Goal: Task Accomplishment & Management: Complete application form

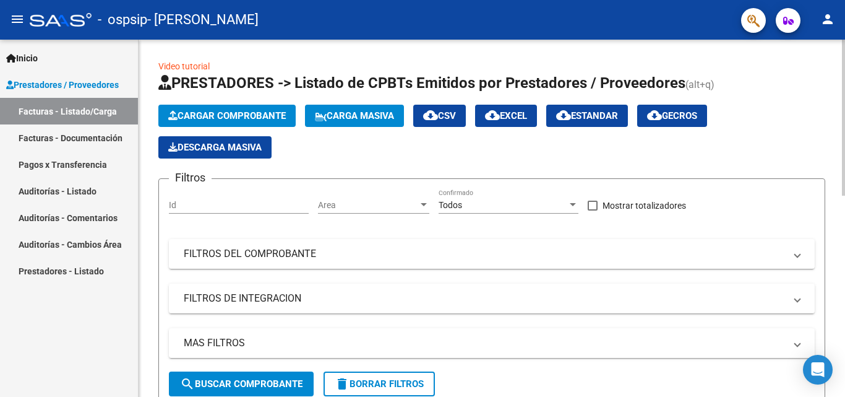
click at [198, 113] on span "Cargar Comprobante" at bounding box center [227, 115] width 118 height 11
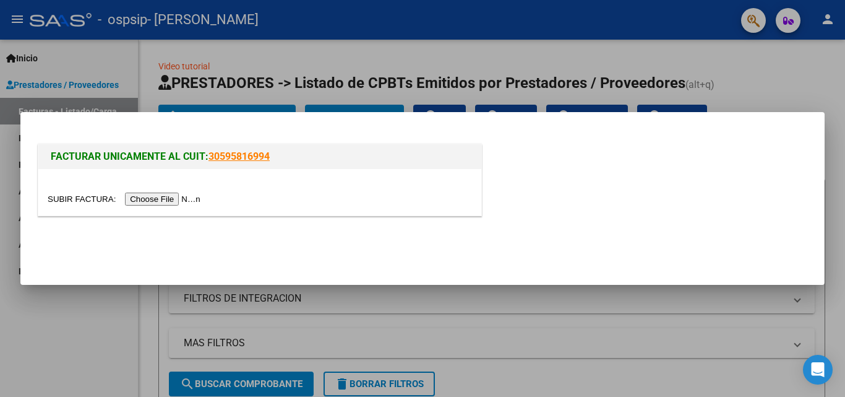
click at [178, 201] on input "file" at bounding box center [126, 198] width 157 height 13
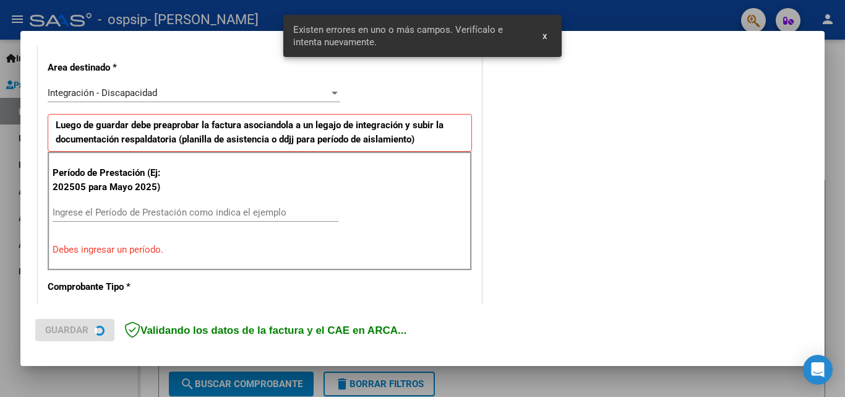
scroll to position [302, 0]
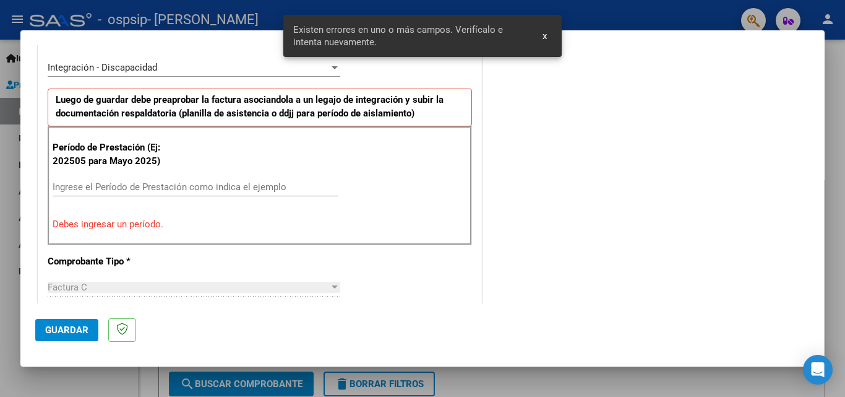
click at [145, 186] on input "Ingrese el Período de Prestación como indica el ejemplo" at bounding box center [196, 186] width 286 height 11
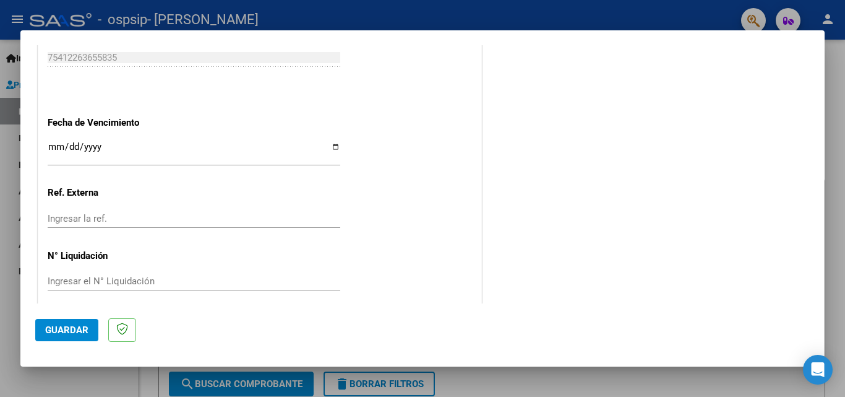
scroll to position [831, 0]
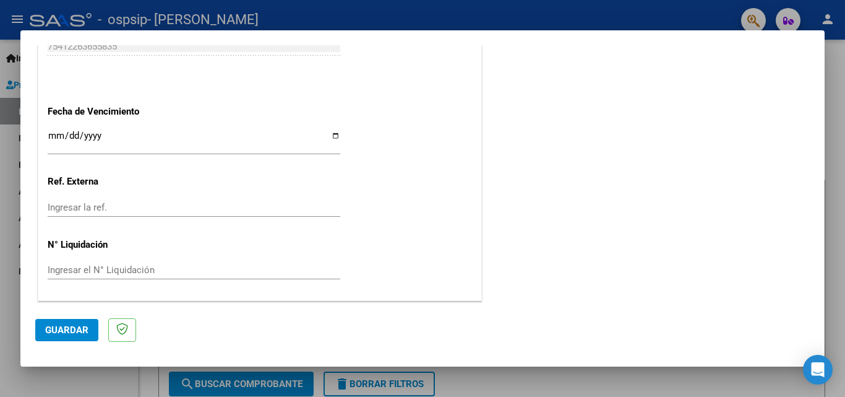
type input "202509"
click at [328, 132] on input "Ingresar la fecha" at bounding box center [194, 141] width 293 height 20
type input "[DATE]"
click at [84, 333] on span "Guardar" at bounding box center [66, 329] width 43 height 11
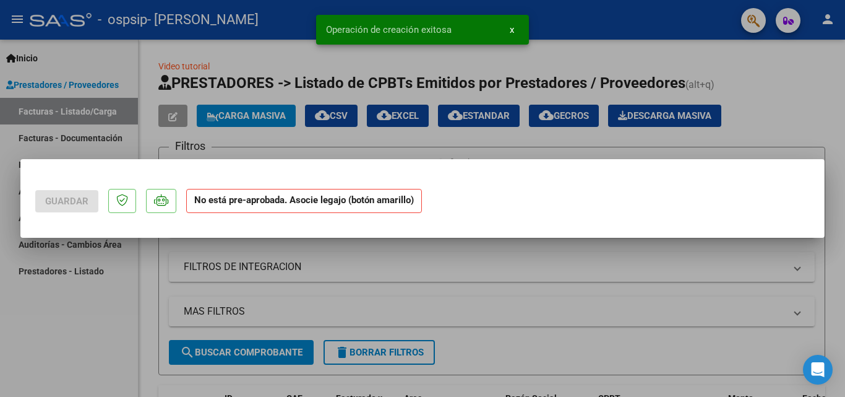
scroll to position [0, 0]
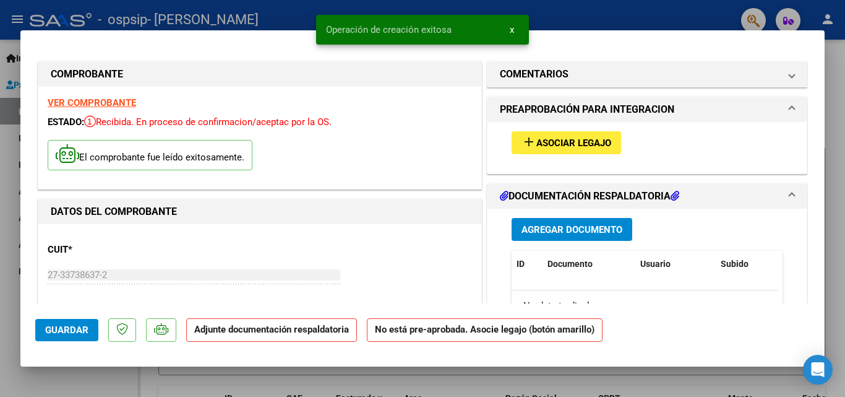
click at [537, 142] on span "Asociar Legajo" at bounding box center [574, 142] width 75 height 11
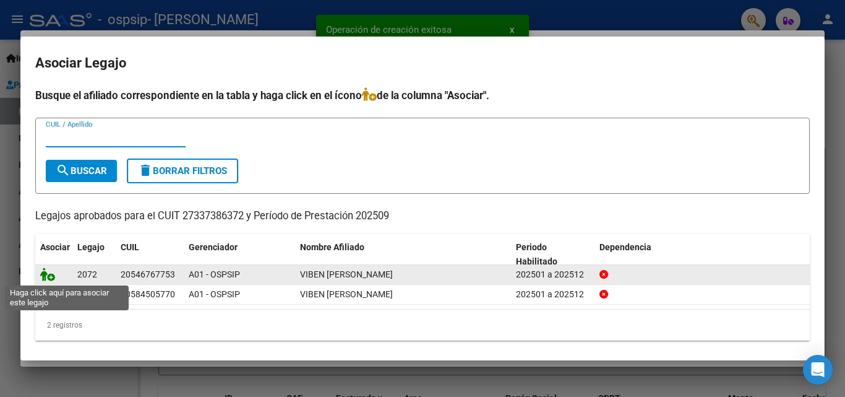
click at [51, 275] on icon at bounding box center [47, 274] width 15 height 14
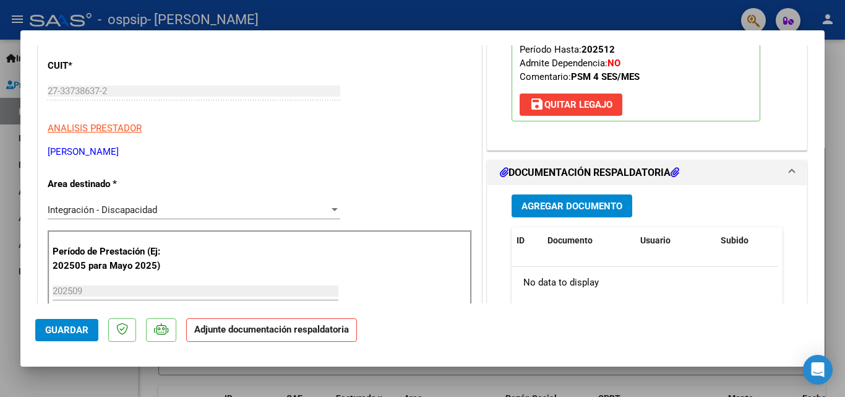
scroll to position [248, 0]
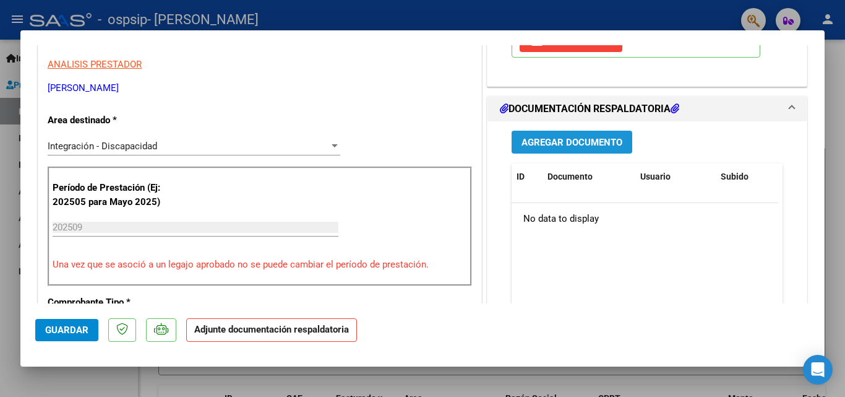
click at [570, 144] on span "Agregar Documento" at bounding box center [572, 142] width 101 height 11
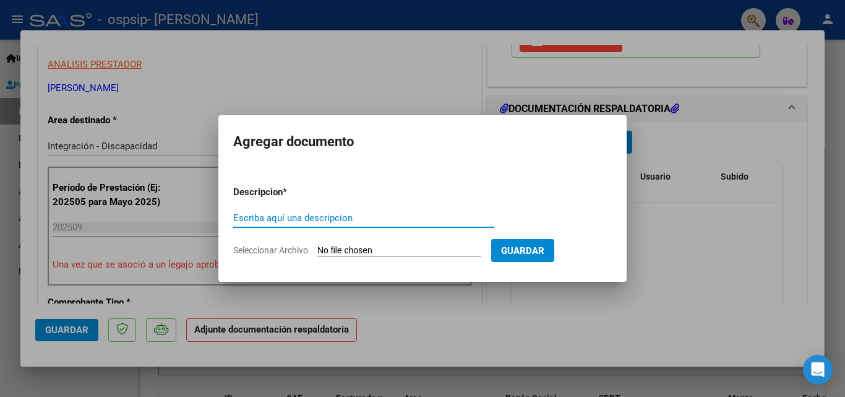
click at [330, 220] on input "Escriba aquí una descripcion" at bounding box center [363, 217] width 261 height 11
type input "pLANILLA LU VIBEN"
click at [355, 251] on input "Seleccionar Archivo" at bounding box center [399, 251] width 164 height 12
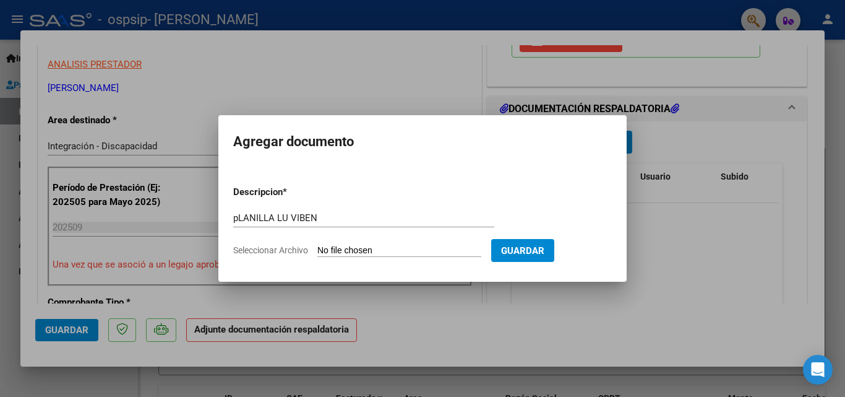
type input "C:\fakepath\planilla Lu viben oct.pdf"
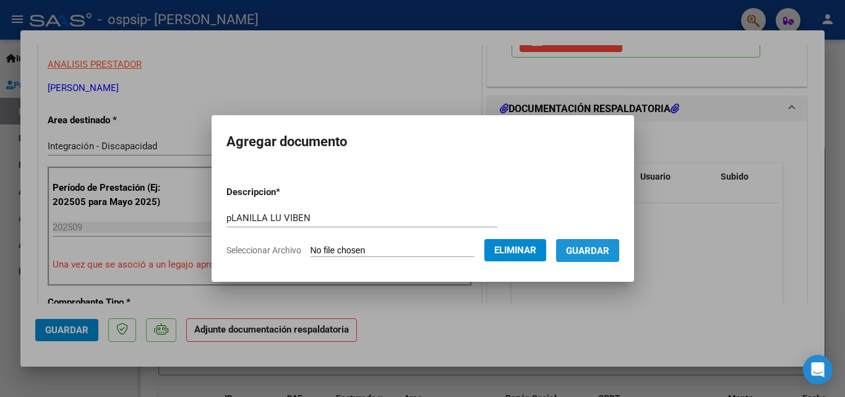
click at [600, 252] on span "Guardar" at bounding box center [587, 250] width 43 height 11
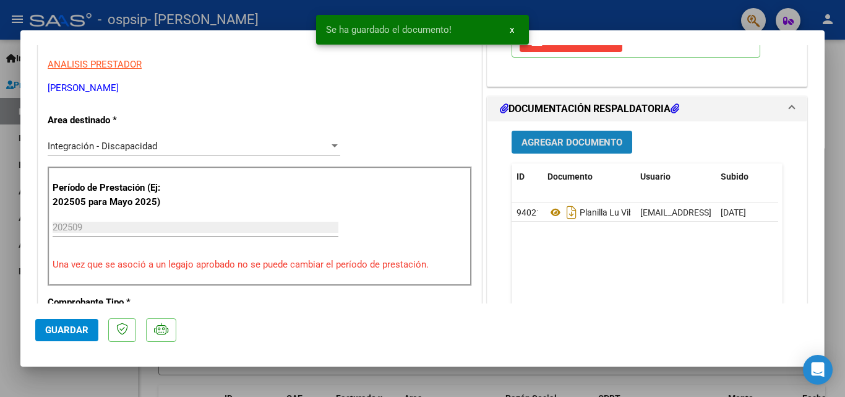
click at [570, 149] on button "Agregar Documento" at bounding box center [572, 142] width 121 height 23
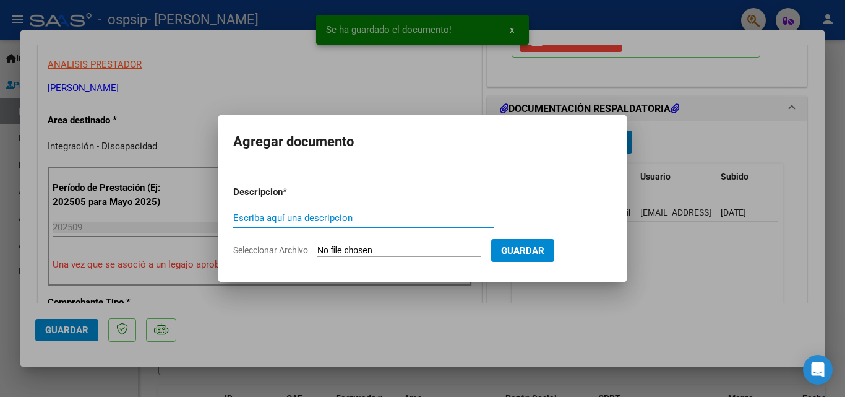
click at [327, 217] on input "Escriba aquí una descripcion" at bounding box center [363, 217] width 261 height 11
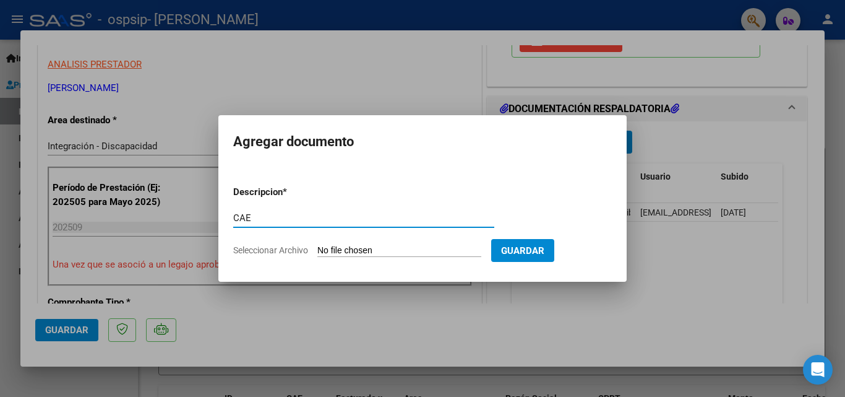
type input "CAE"
click at [375, 253] on input "Seleccionar Archivo" at bounding box center [399, 251] width 164 height 12
type input "C:\fakepath\Lu viben cae oct.pdf"
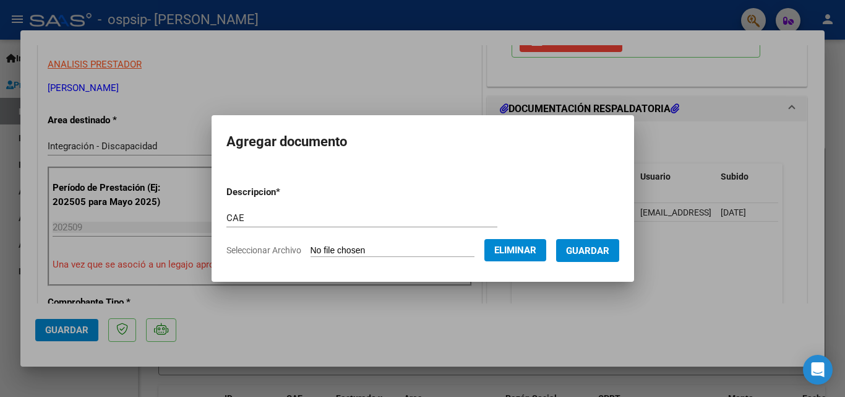
click at [585, 246] on span "Guardar" at bounding box center [587, 250] width 43 height 11
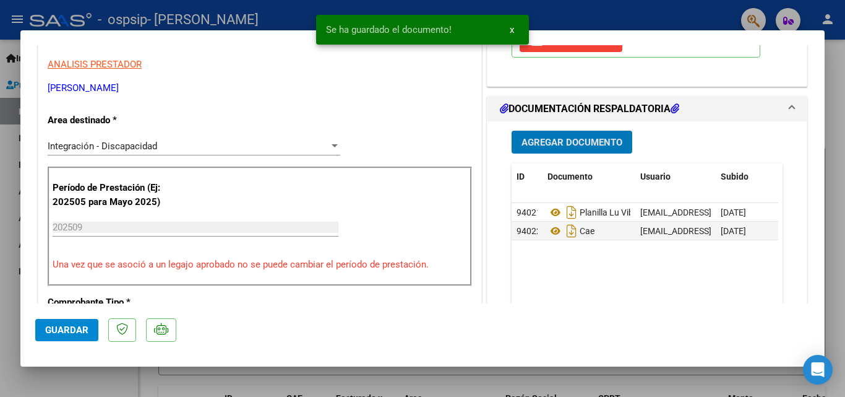
click at [557, 147] on span "Agregar Documento" at bounding box center [572, 142] width 101 height 11
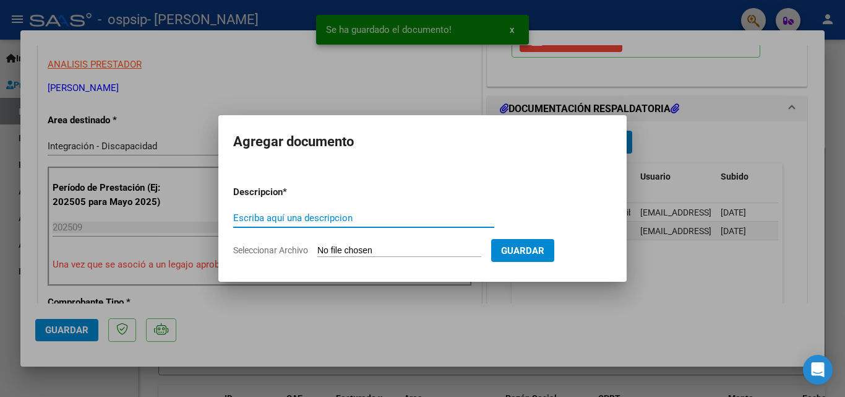
click at [282, 218] on input "Escriba aquí una descripcion" at bounding box center [363, 217] width 261 height 11
click at [379, 254] on input "Seleccionar Archivo" at bounding box center [399, 251] width 164 height 12
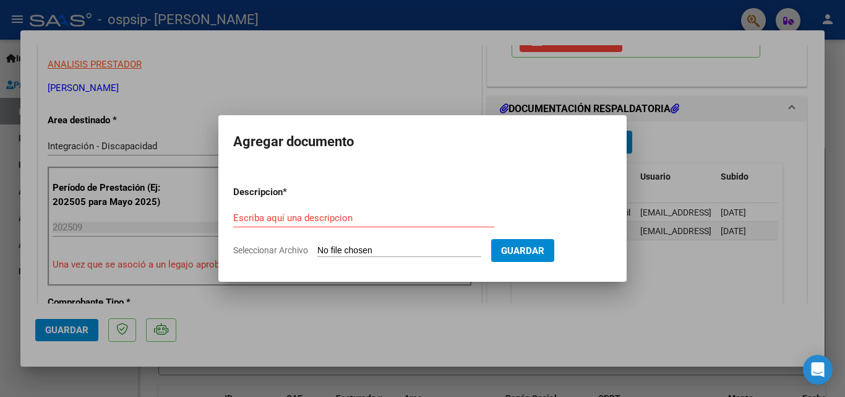
type input "C:\fakepath\[PERSON_NAME] PSM AUTORIZACION 2025 SEGUN RESOLUCION 360 22 _firmad…"
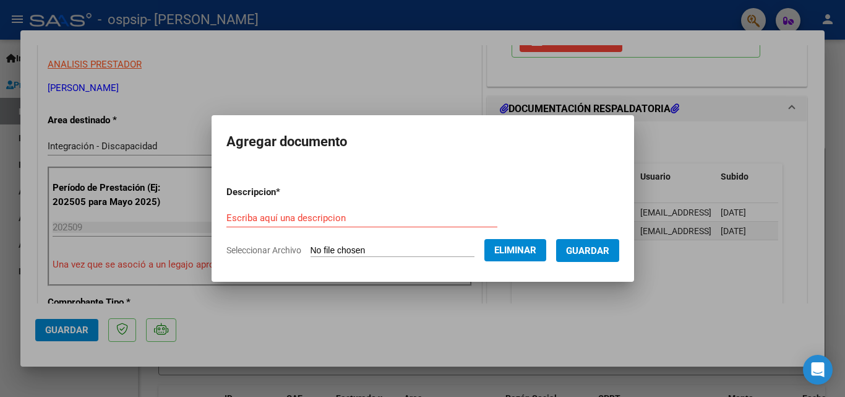
click at [368, 209] on div "Escriba aquí una descripcion" at bounding box center [362, 218] width 271 height 19
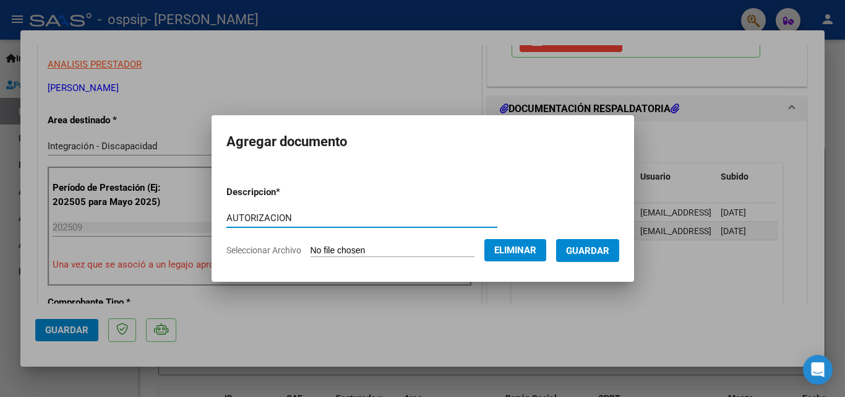
type input "AUTORIZACION"
click at [585, 249] on span "Guardar" at bounding box center [587, 250] width 43 height 11
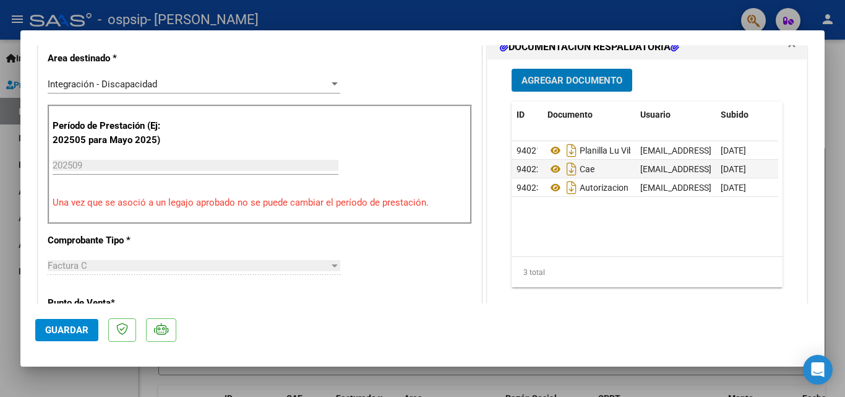
scroll to position [0, 0]
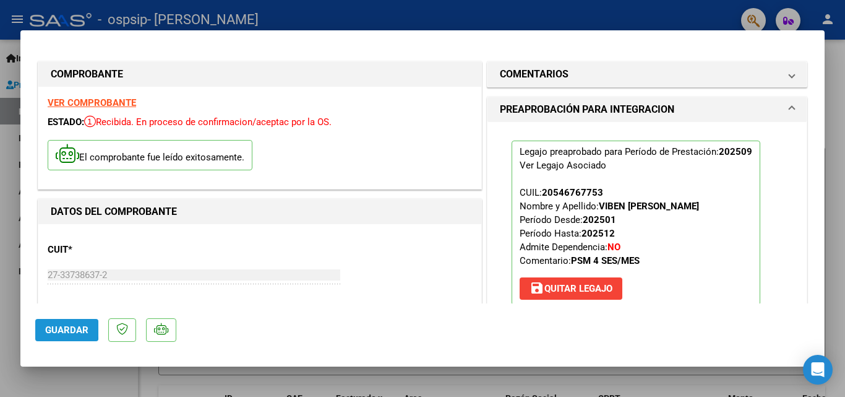
click at [46, 328] on span "Guardar" at bounding box center [66, 329] width 43 height 11
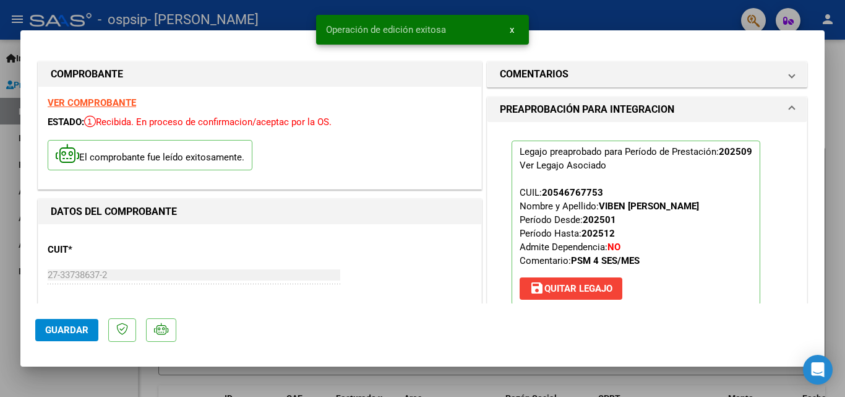
click at [509, 30] on button "x" at bounding box center [512, 30] width 24 height 22
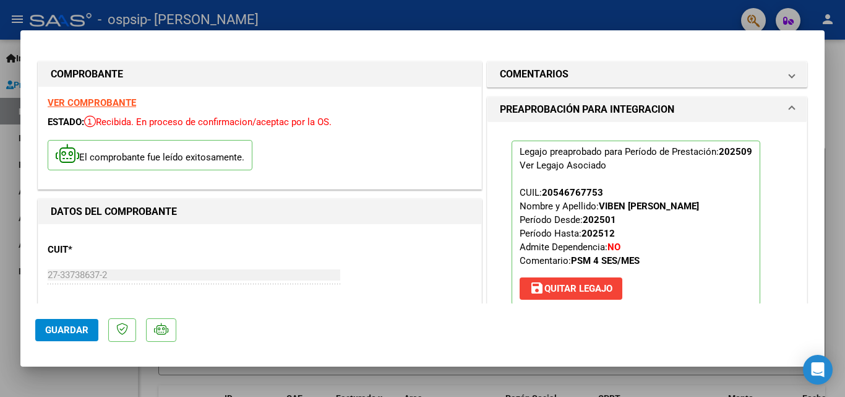
click at [87, 327] on span "Guardar" at bounding box center [66, 329] width 43 height 11
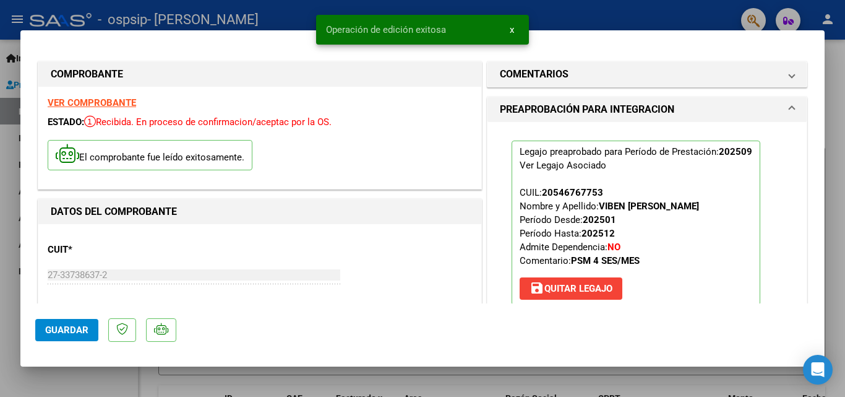
click at [514, 34] on span "x" at bounding box center [512, 29] width 4 height 11
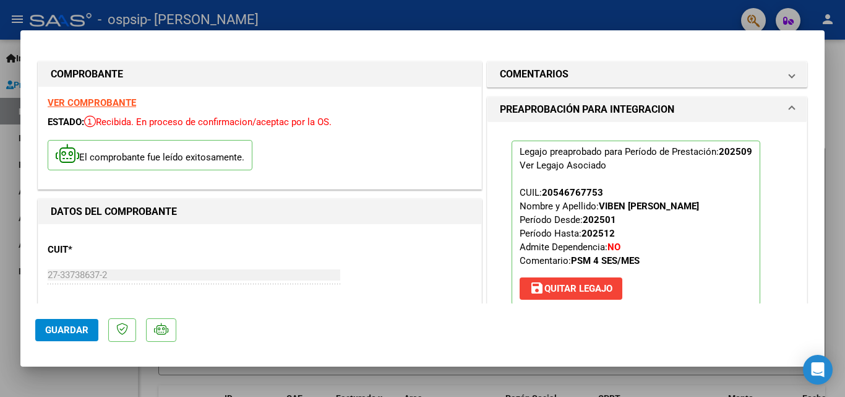
click at [553, 13] on div at bounding box center [422, 198] width 845 height 397
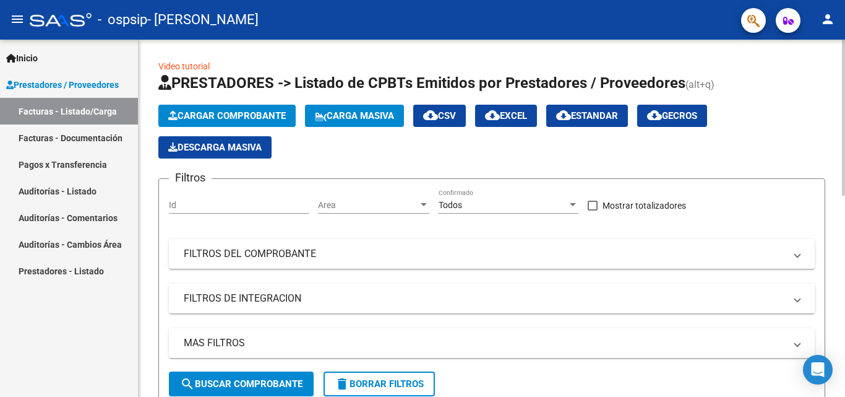
click at [198, 111] on span "Cargar Comprobante" at bounding box center [227, 115] width 118 height 11
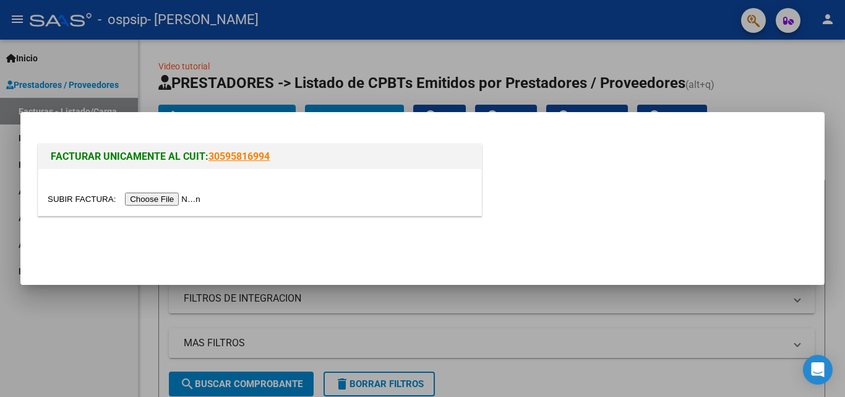
click at [157, 201] on input "file" at bounding box center [126, 198] width 157 height 13
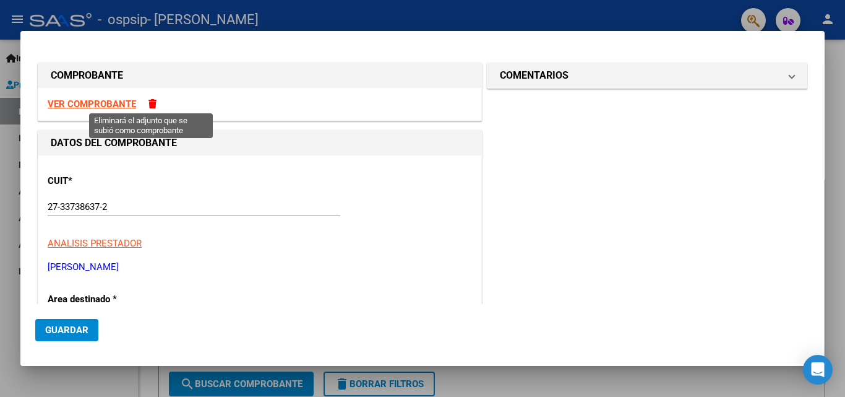
click at [149, 106] on span at bounding box center [153, 103] width 8 height 9
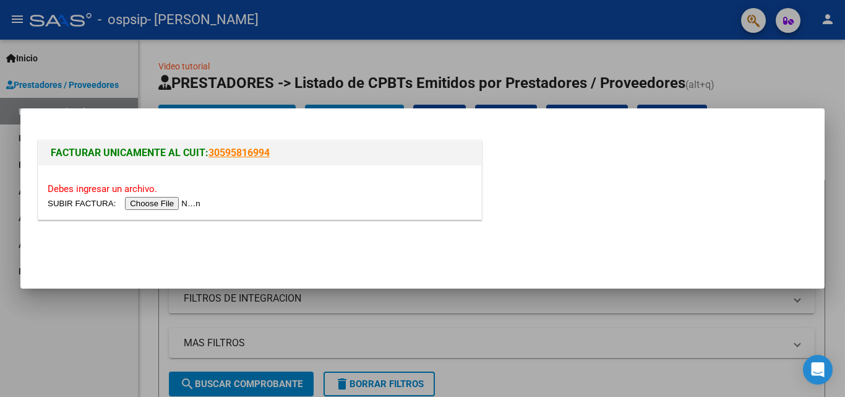
click at [150, 207] on input "file" at bounding box center [126, 203] width 157 height 13
click at [728, 67] on div at bounding box center [422, 198] width 845 height 397
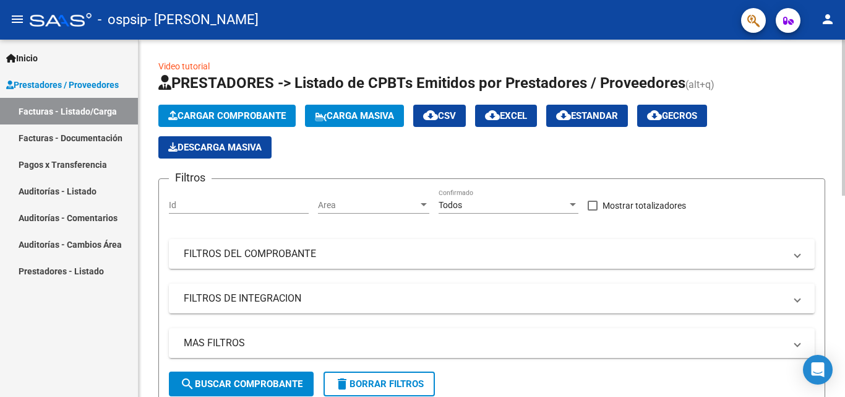
click at [231, 110] on button "Cargar Comprobante" at bounding box center [226, 116] width 137 height 22
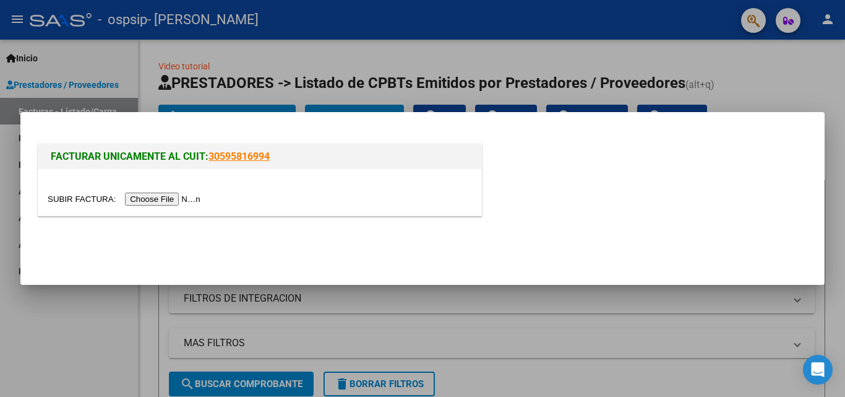
click at [138, 199] on input "file" at bounding box center [126, 198] width 157 height 13
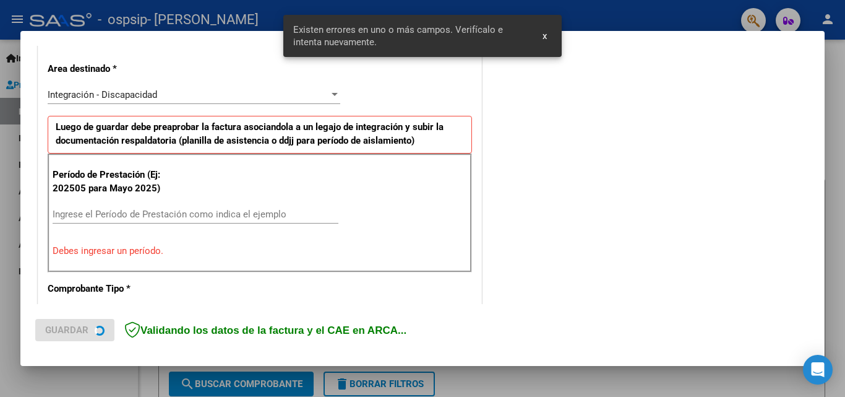
scroll to position [279, 0]
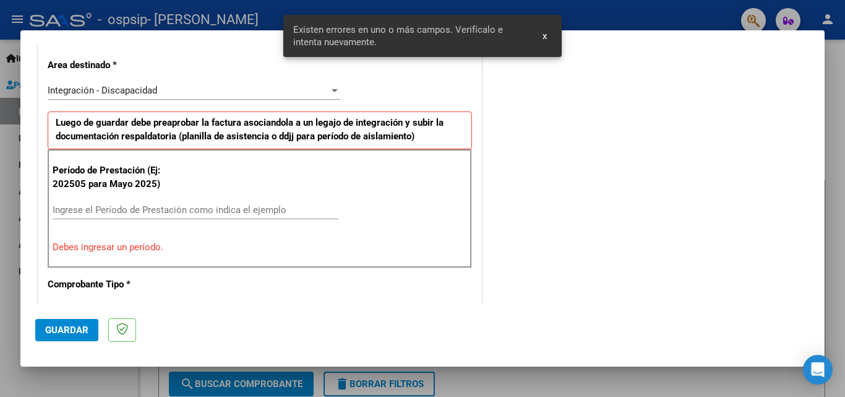
click at [134, 210] on input "Ingrese el Período de Prestación como indica el ejemplo" at bounding box center [196, 209] width 286 height 11
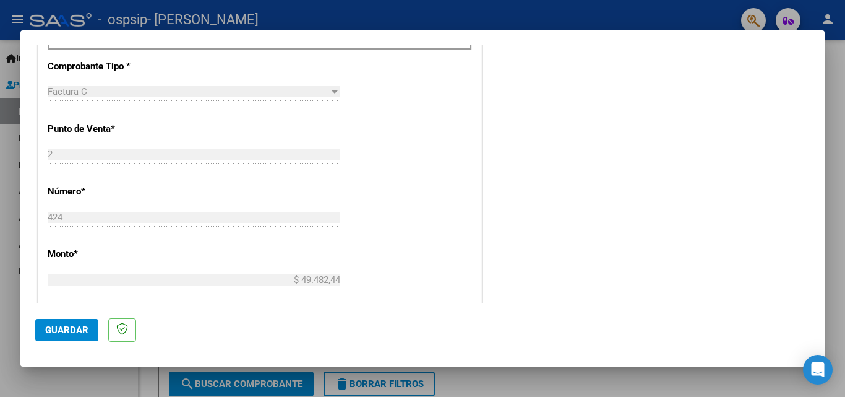
scroll to position [831, 0]
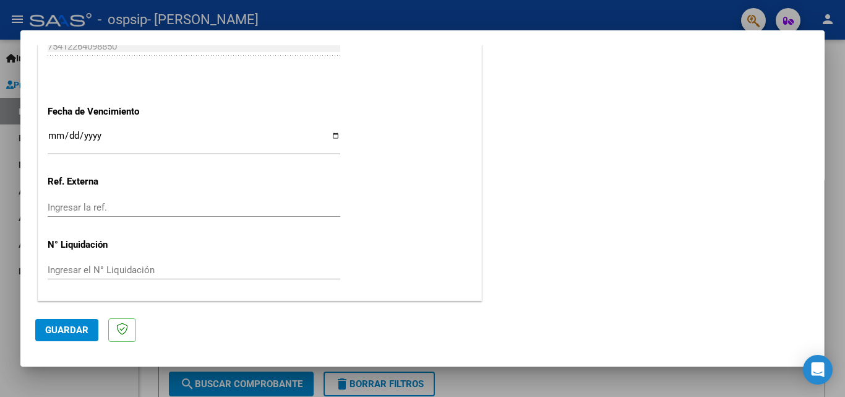
type input "202509"
click at [330, 137] on input "Ingresar la fecha" at bounding box center [194, 141] width 293 height 20
type input "[DATE]"
click at [65, 330] on span "Guardar" at bounding box center [66, 329] width 43 height 11
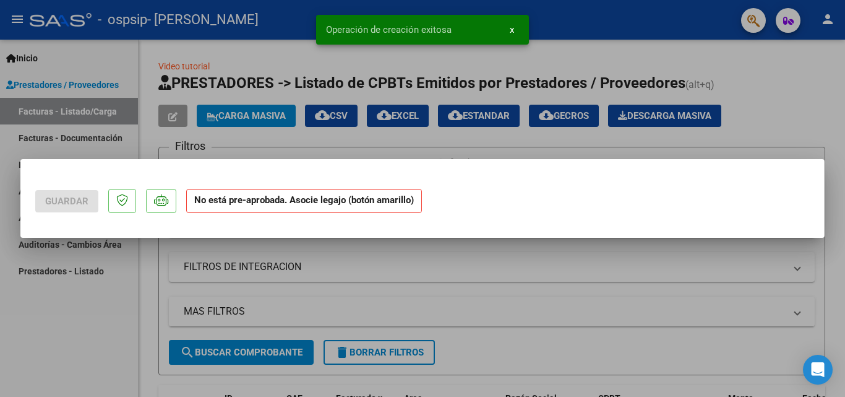
scroll to position [0, 0]
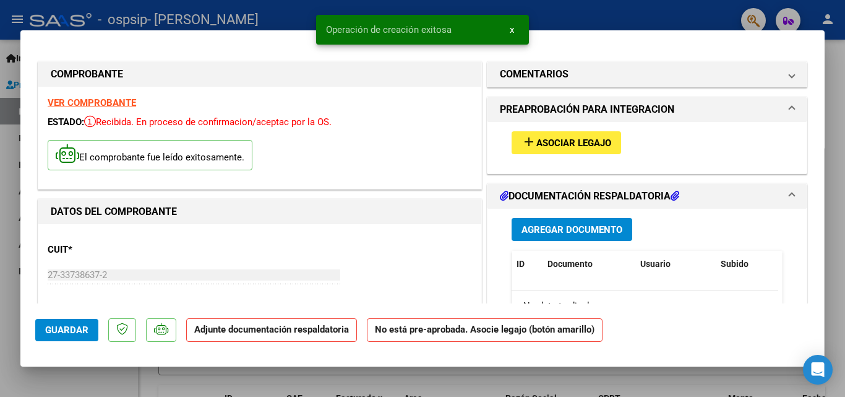
click at [555, 147] on span "Asociar Legajo" at bounding box center [574, 142] width 75 height 11
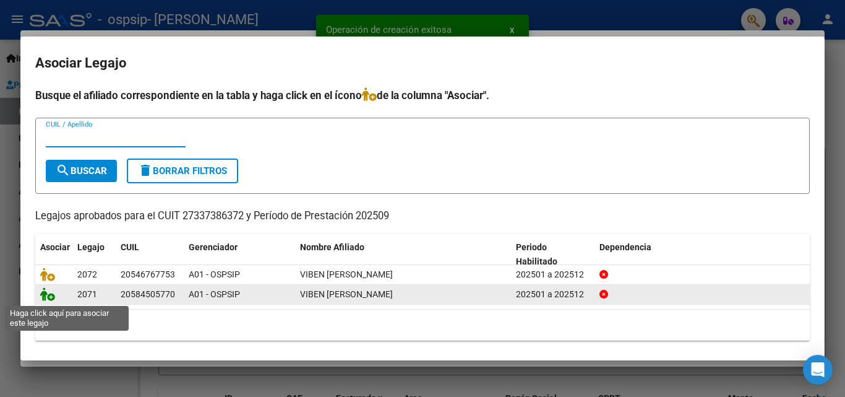
click at [50, 299] on icon at bounding box center [47, 294] width 15 height 14
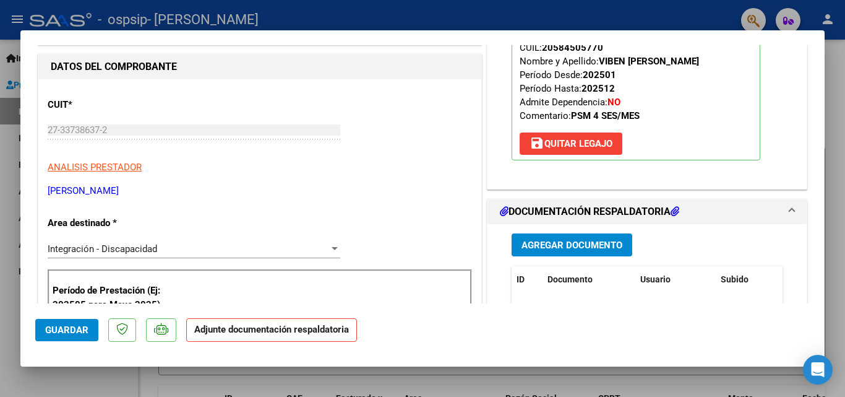
scroll to position [124, 0]
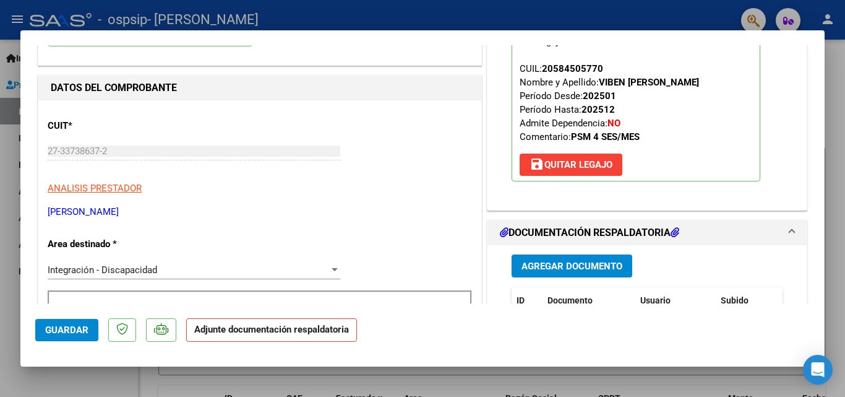
click at [569, 264] on span "Agregar Documento" at bounding box center [572, 266] width 101 height 11
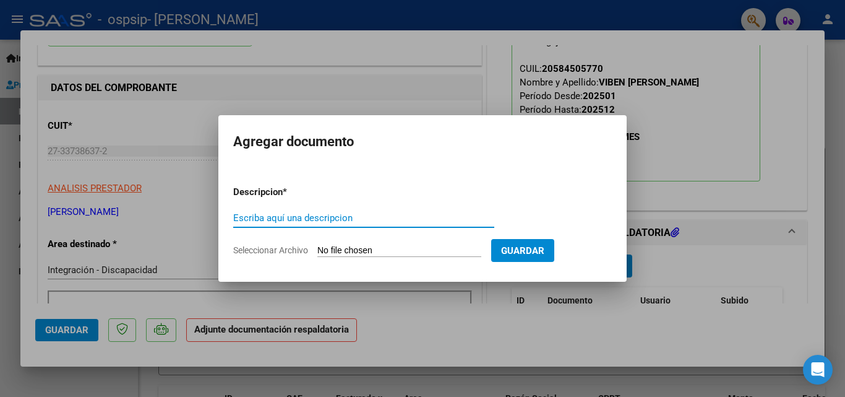
click at [322, 215] on input "Escriba aquí una descripcion" at bounding box center [363, 217] width 261 height 11
type input "PLANILLA"
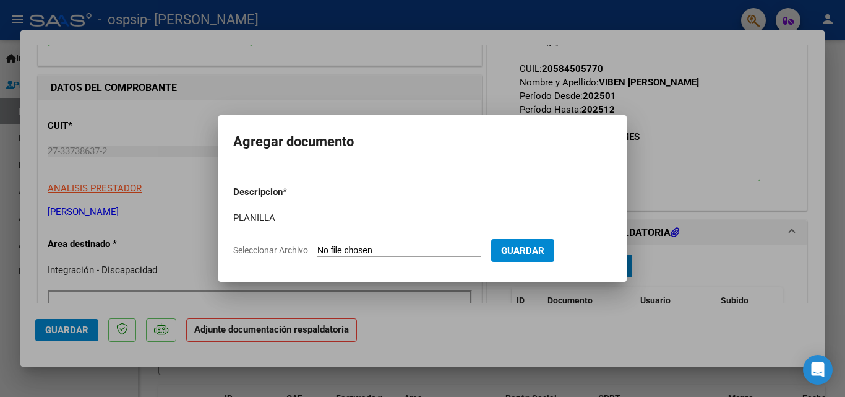
click at [363, 249] on input "Seleccionar Archivo" at bounding box center [399, 251] width 164 height 12
type input "C:\fakepath\[PERSON_NAME] [DATE] planilla.pdf"
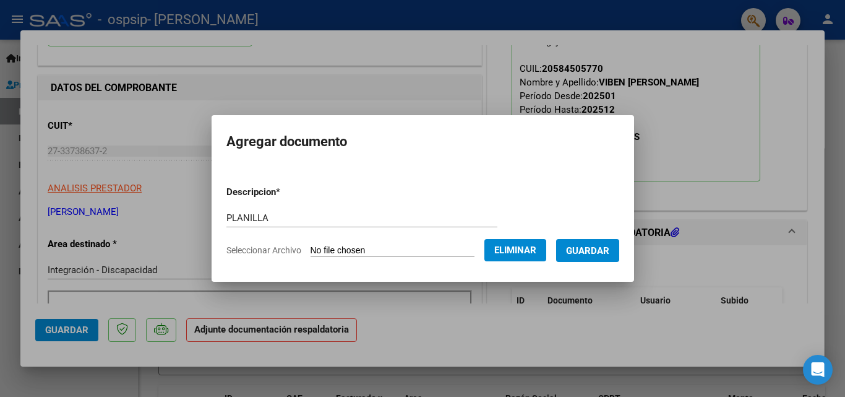
click at [597, 249] on span "Guardar" at bounding box center [587, 250] width 43 height 11
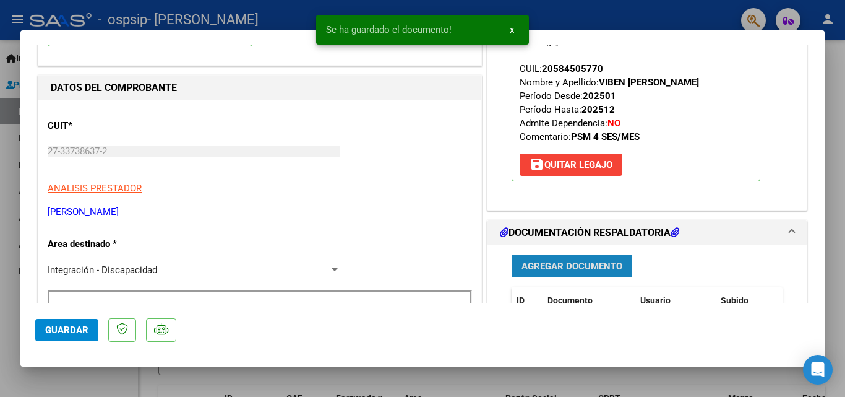
click at [582, 267] on span "Agregar Documento" at bounding box center [572, 266] width 101 height 11
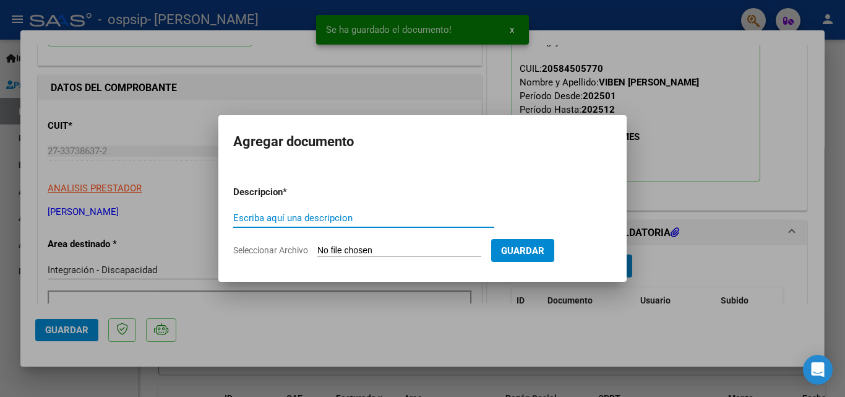
click at [303, 215] on input "Escriba aquí una descripcion" at bounding box center [363, 217] width 261 height 11
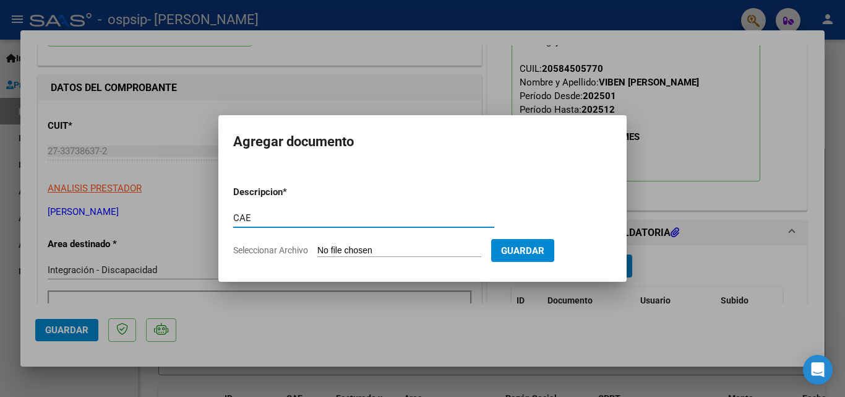
type input "CAE"
click at [348, 249] on input "Seleccionar Archivo" at bounding box center [399, 251] width 164 height 12
type input "C:\fakepath\CAE OCT [PERSON_NAME] VIBEN.pdf"
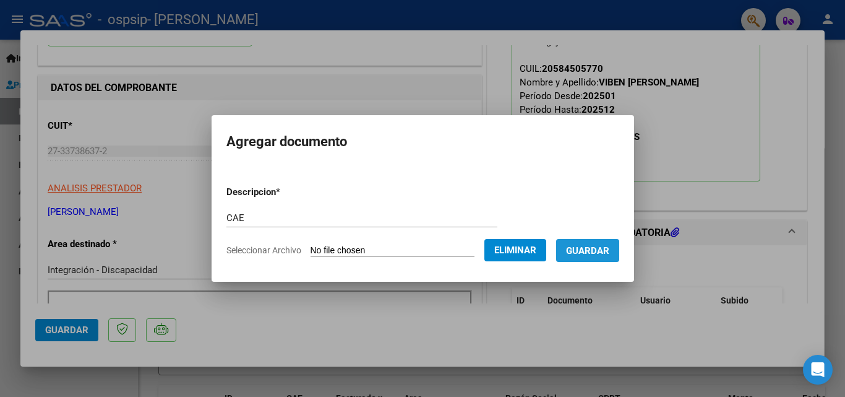
click at [607, 253] on span "Guardar" at bounding box center [587, 250] width 43 height 11
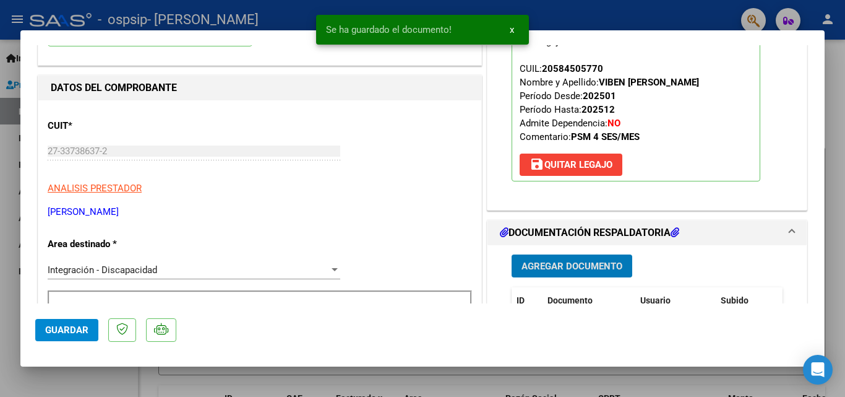
click at [550, 261] on span "Agregar Documento" at bounding box center [572, 266] width 101 height 11
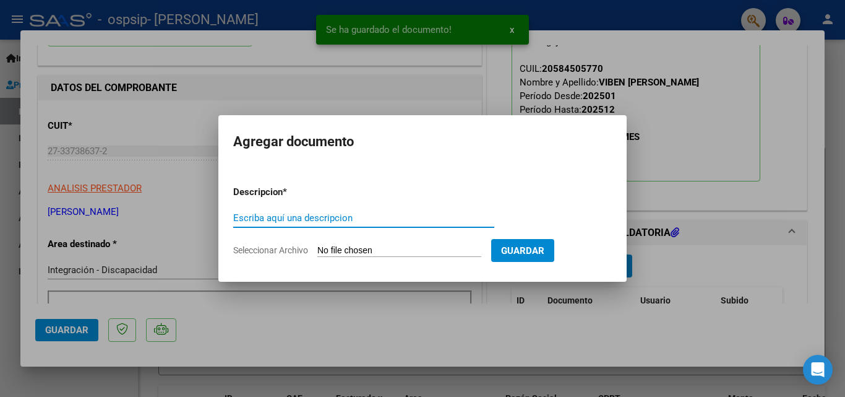
click at [426, 251] on input "Seleccionar Archivo" at bounding box center [399, 251] width 164 height 12
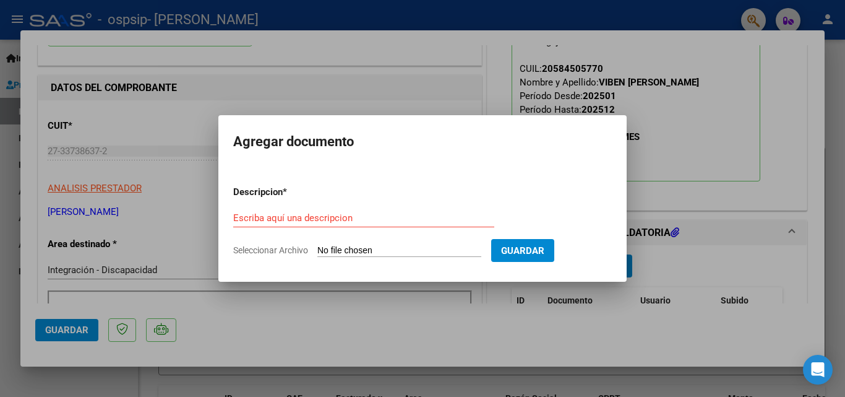
type input "C:\fakepath\VIBEN [PERSON_NAME] PSM AUTORIZACION 2025 SEGUN RESOLUCION 360 22 _…"
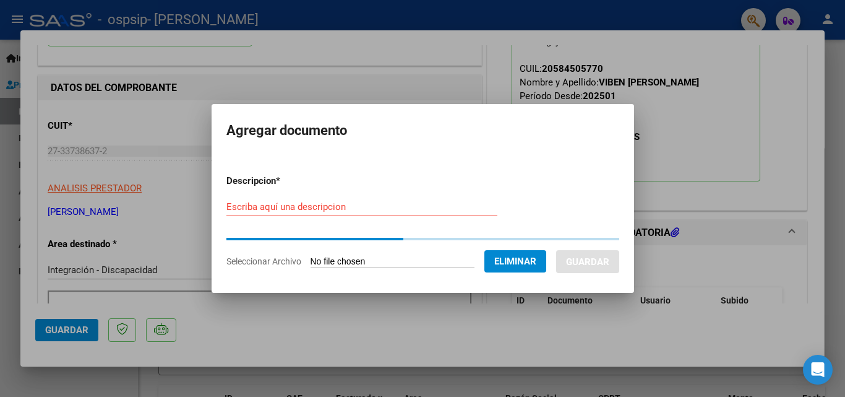
click at [334, 209] on div "Escriba aquí una descripcion" at bounding box center [362, 206] width 271 height 19
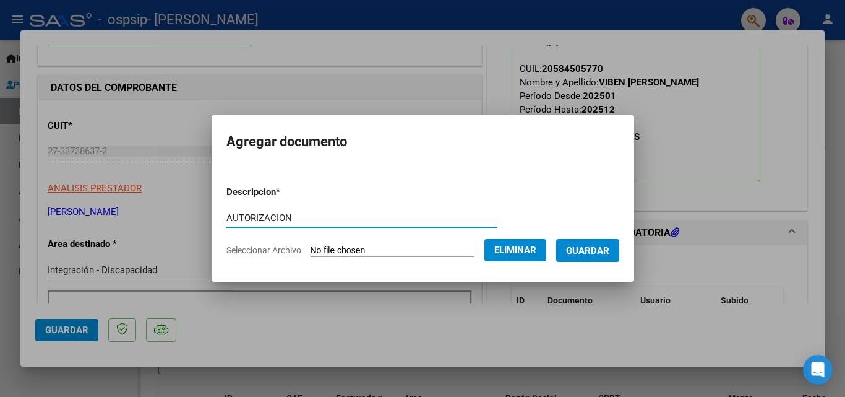
type input "AUTORIZACION"
click at [610, 252] on span "Guardar" at bounding box center [587, 250] width 43 height 11
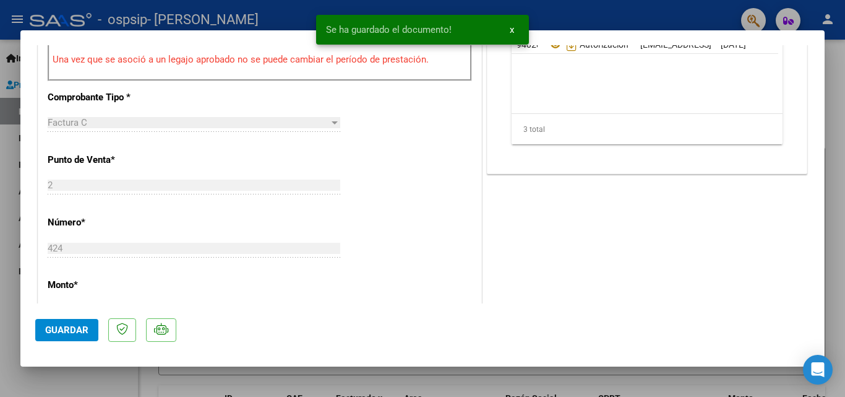
scroll to position [495, 0]
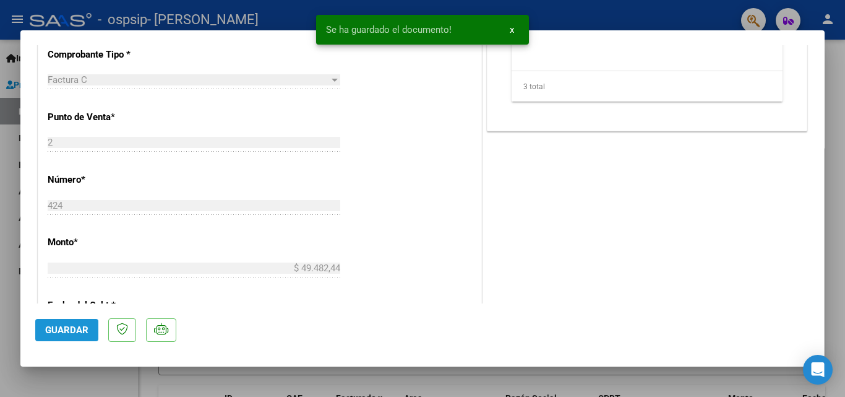
click at [66, 326] on span "Guardar" at bounding box center [66, 329] width 43 height 11
click at [46, 335] on button "Guardar" at bounding box center [66, 330] width 63 height 22
